Goal: Information Seeking & Learning: Understand process/instructions

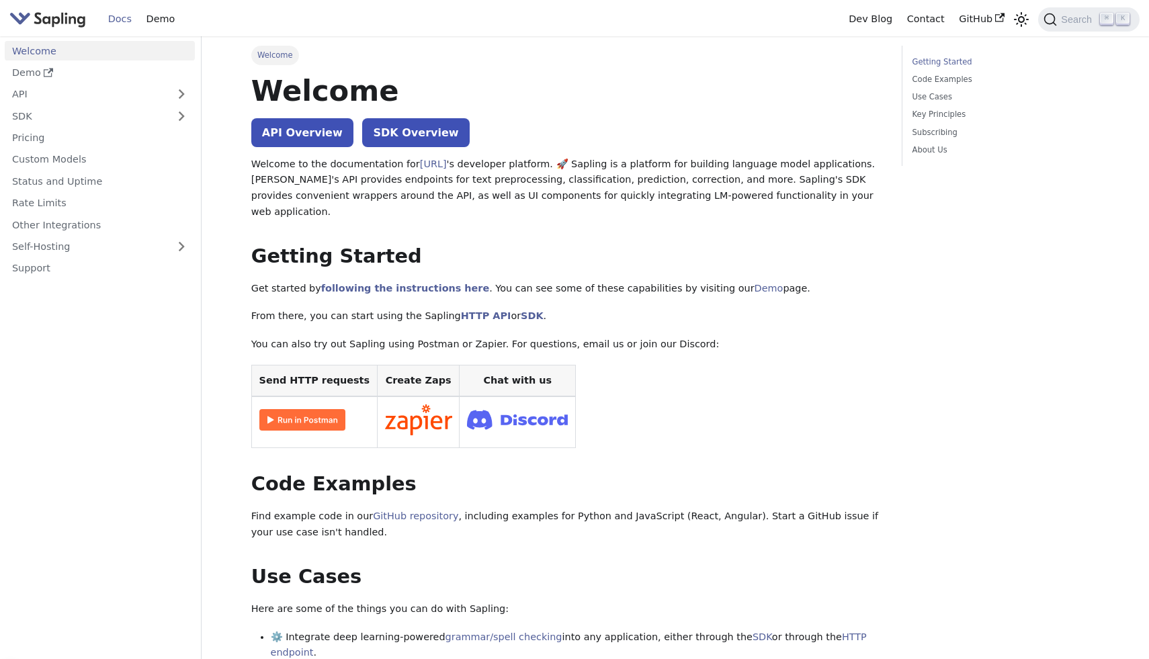
click at [292, 368] on th "Send HTTP requests" at bounding box center [314, 381] width 126 height 32
click at [422, 245] on link "​" at bounding box center [432, 256] width 21 height 23
